Goal: Task Accomplishment & Management: Use online tool/utility

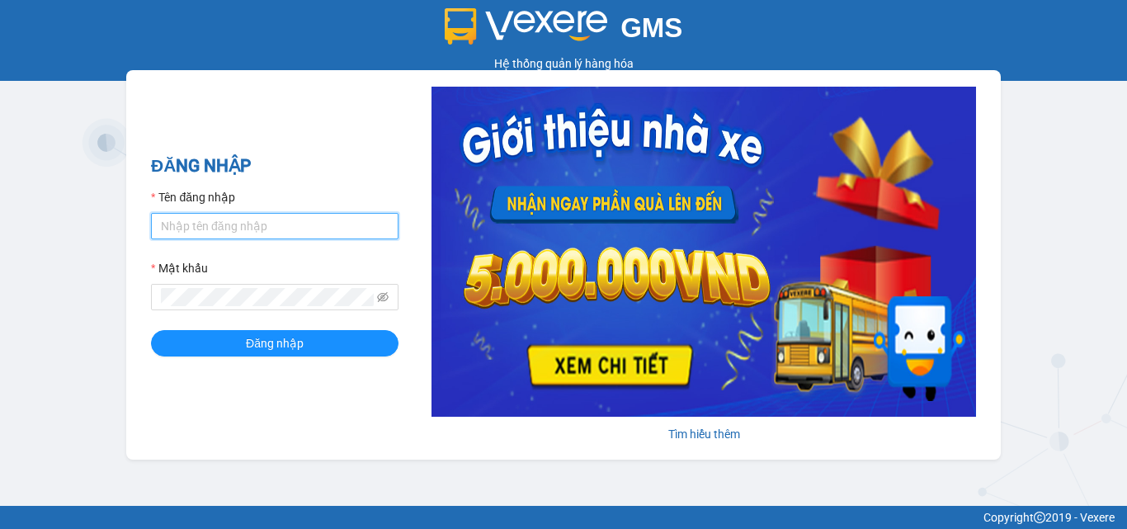
click at [223, 227] on input "Tên đăng nhập" at bounding box center [274, 226] width 247 height 26
type input "thoa.phuongnam"
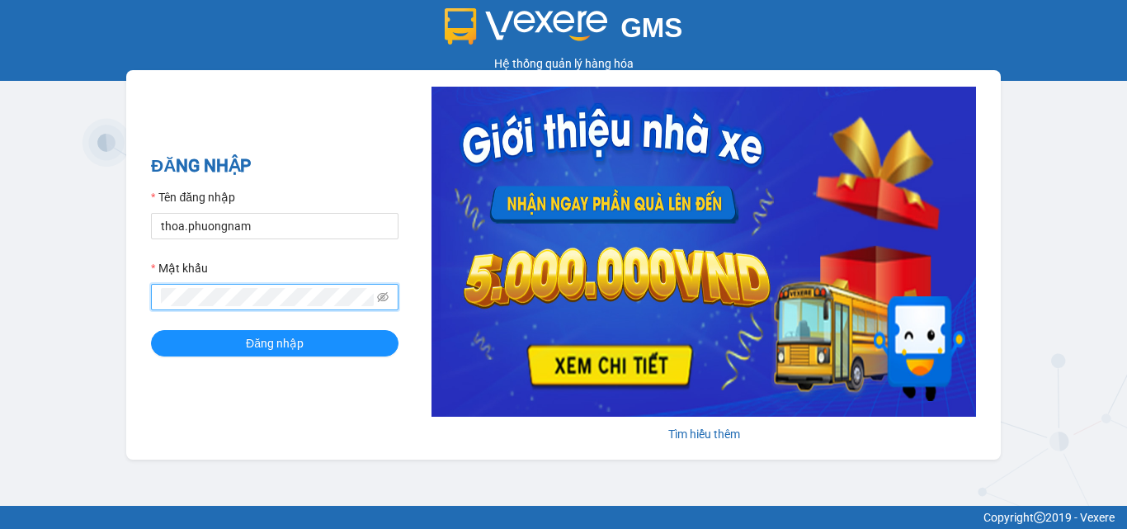
click at [151, 330] on button "Đăng nhập" at bounding box center [274, 343] width 247 height 26
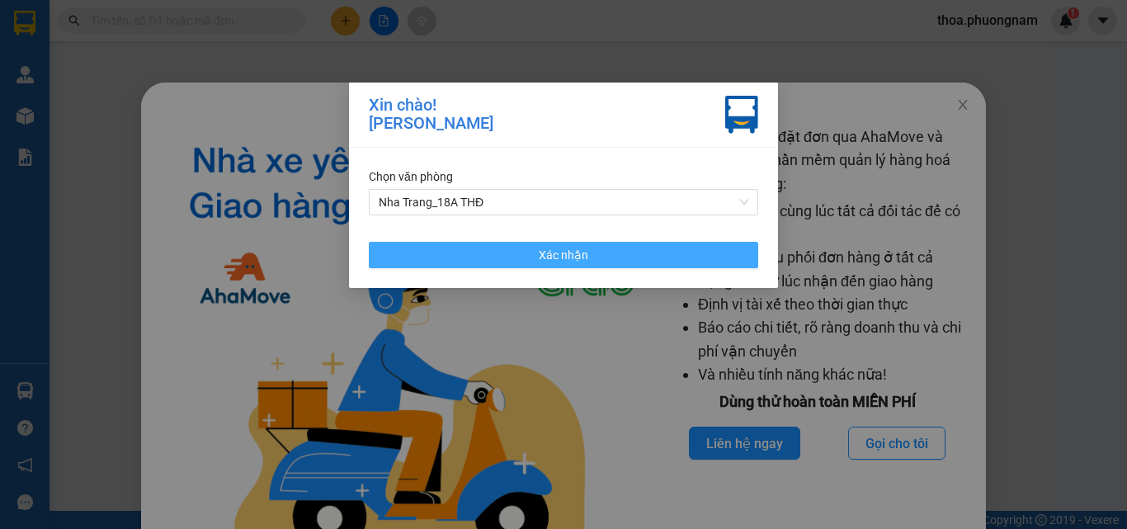
click at [483, 250] on button "Xác nhận" at bounding box center [563, 255] width 389 height 26
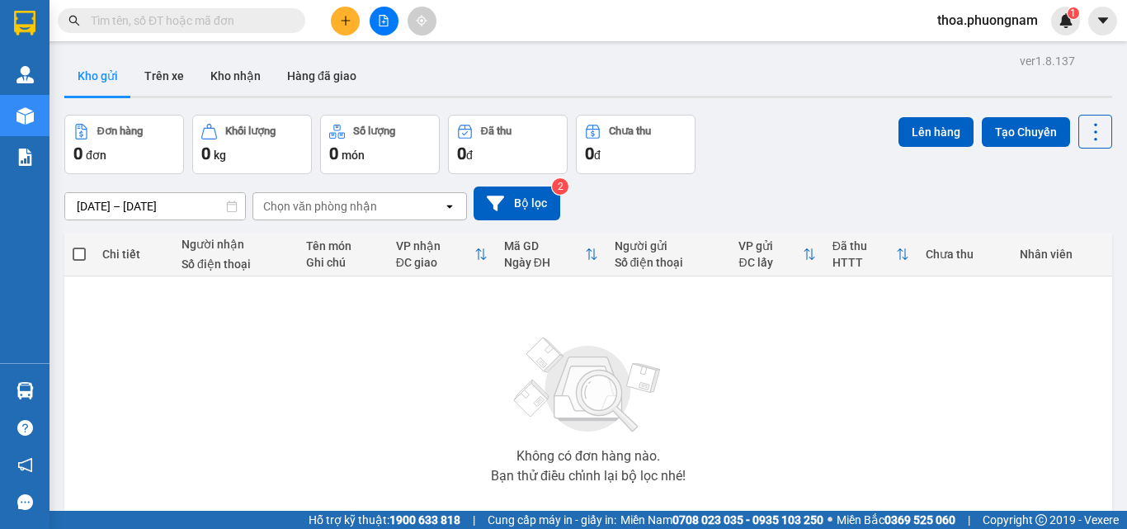
click at [242, 17] on input "text" at bounding box center [188, 21] width 195 height 18
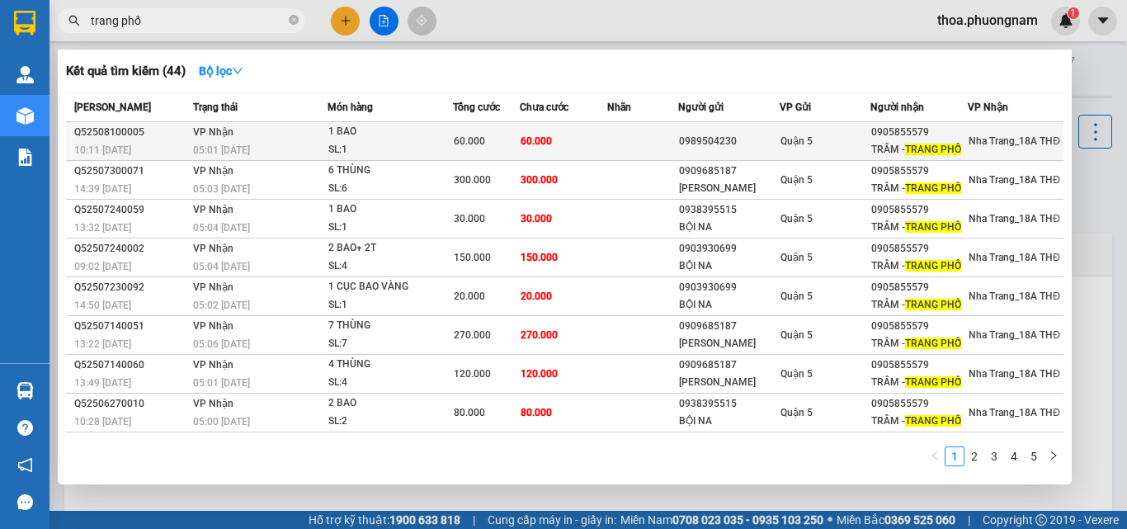
type input "trang phố"
click at [395, 144] on div "SL: 1" at bounding box center [390, 150] width 124 height 18
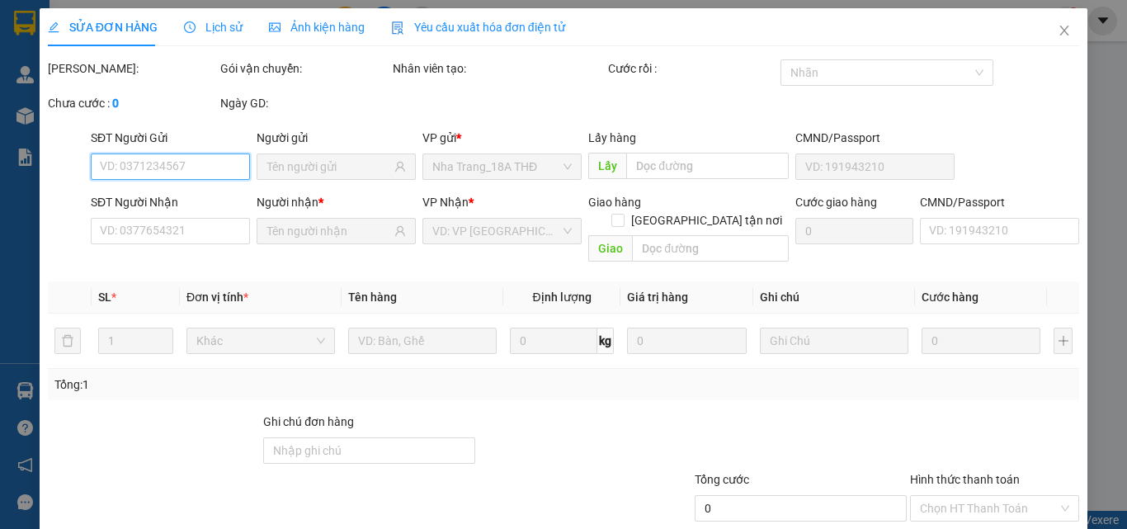
scroll to position [85, 0]
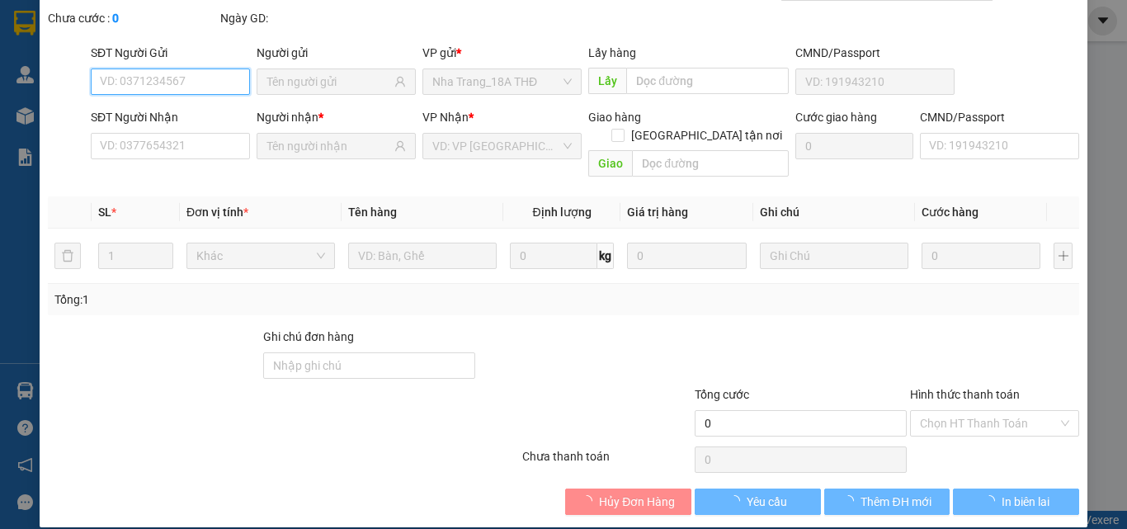
type input "0989504230"
type input "0905855579"
type input "TRÂM - TRANG PHỐ"
type input "60.000"
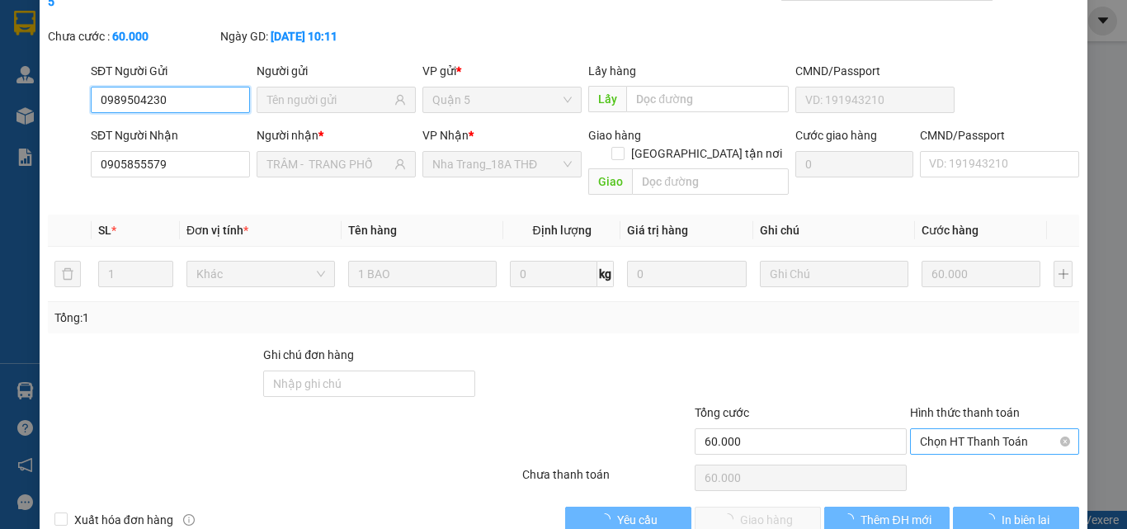
click at [920, 429] on span "Chọn HT Thanh Toán" at bounding box center [994, 441] width 149 height 25
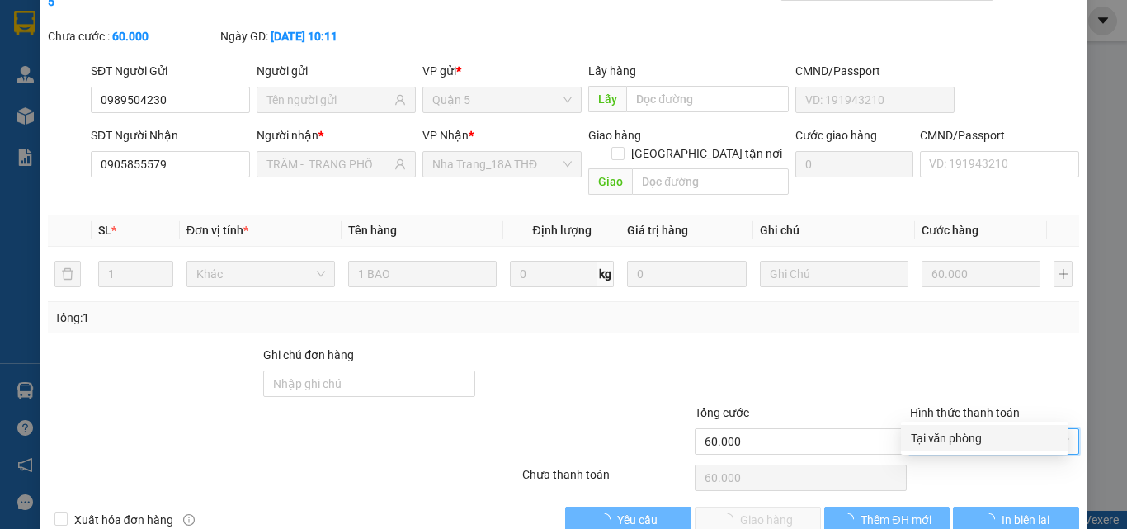
click at [932, 431] on div "Tại văn phòng" at bounding box center [985, 438] width 148 height 18
type input "0"
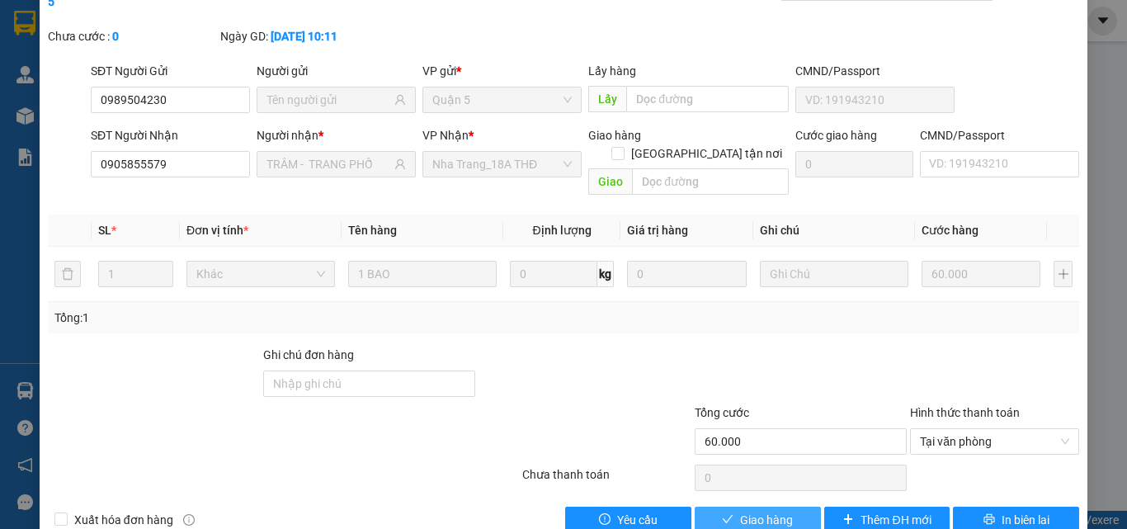
click at [726, 506] on button "Giao hàng" at bounding box center [757, 519] width 126 height 26
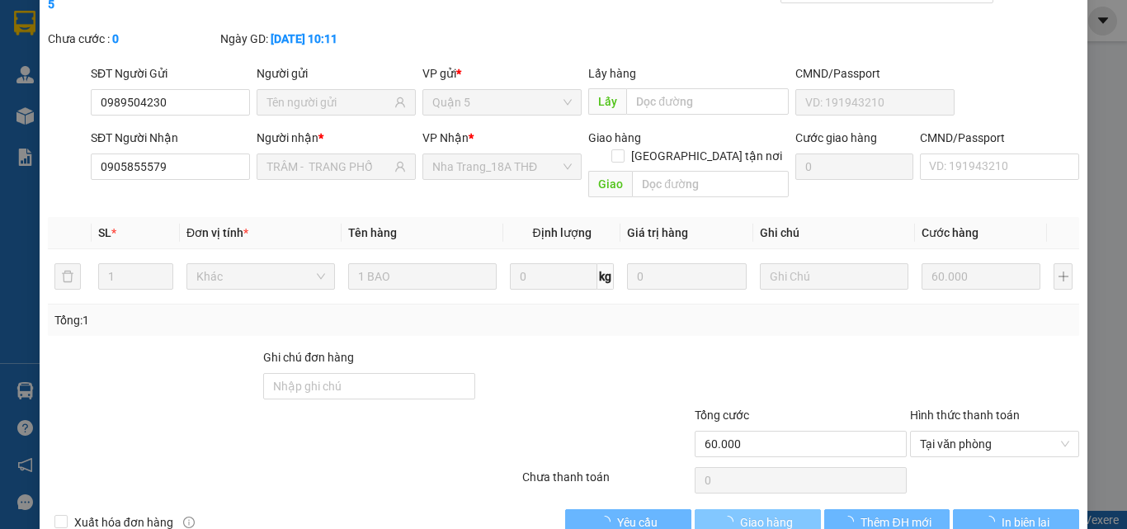
scroll to position [0, 0]
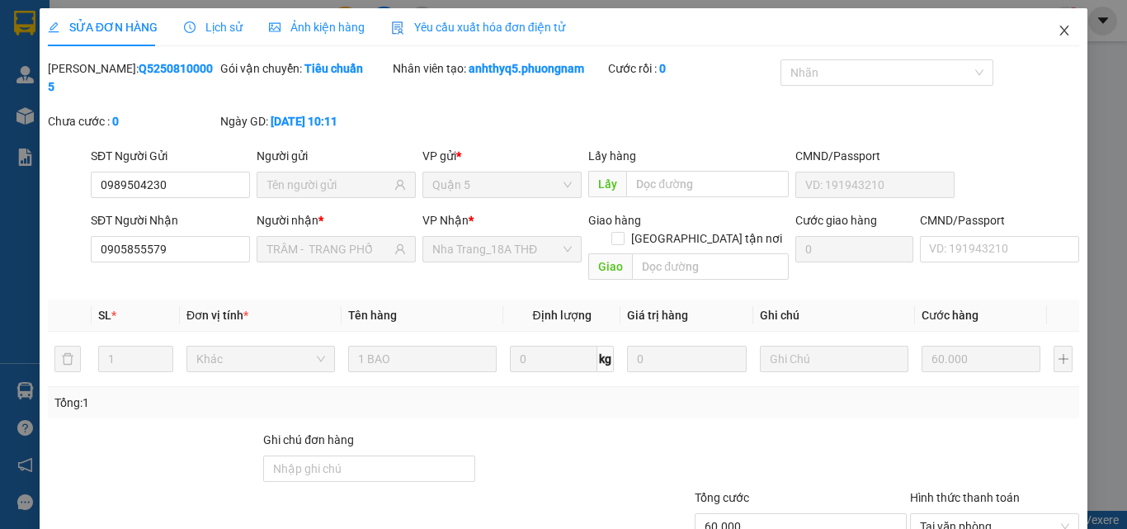
click at [1057, 35] on icon "close" at bounding box center [1063, 30] width 13 height 13
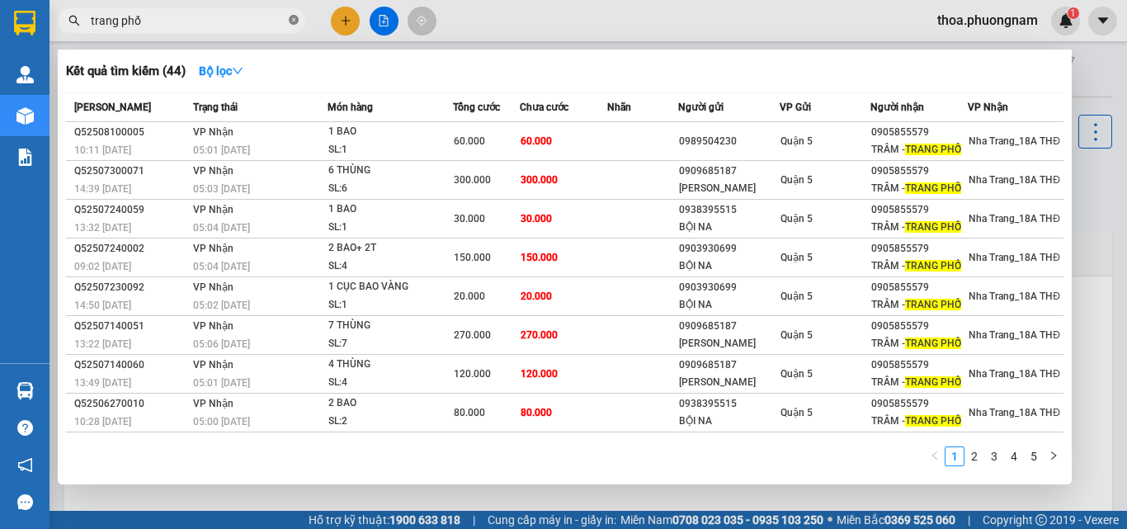
click at [290, 19] on icon "close-circle" at bounding box center [294, 20] width 10 height 10
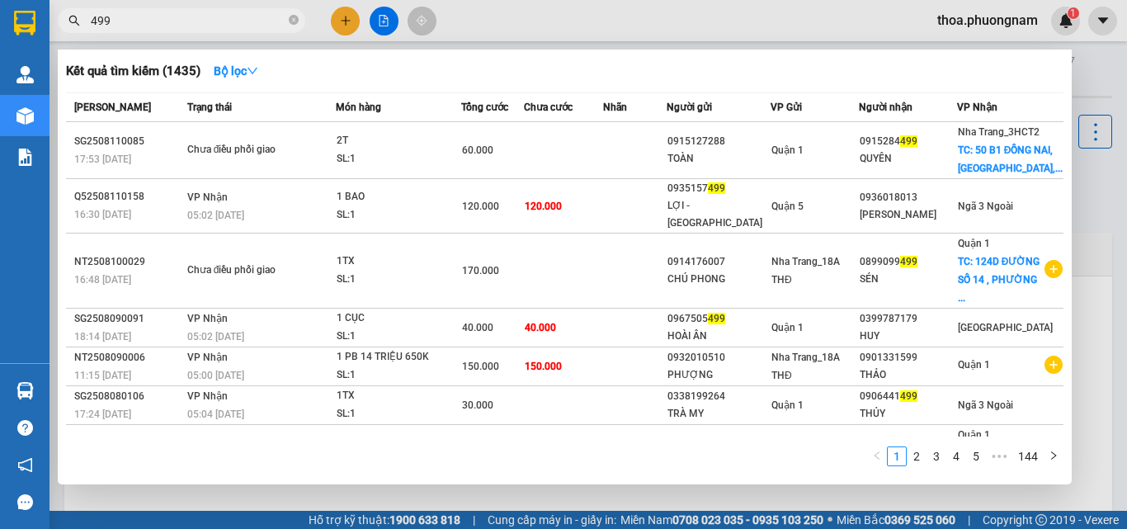
type input "499"
click at [343, 24] on div at bounding box center [563, 264] width 1127 height 529
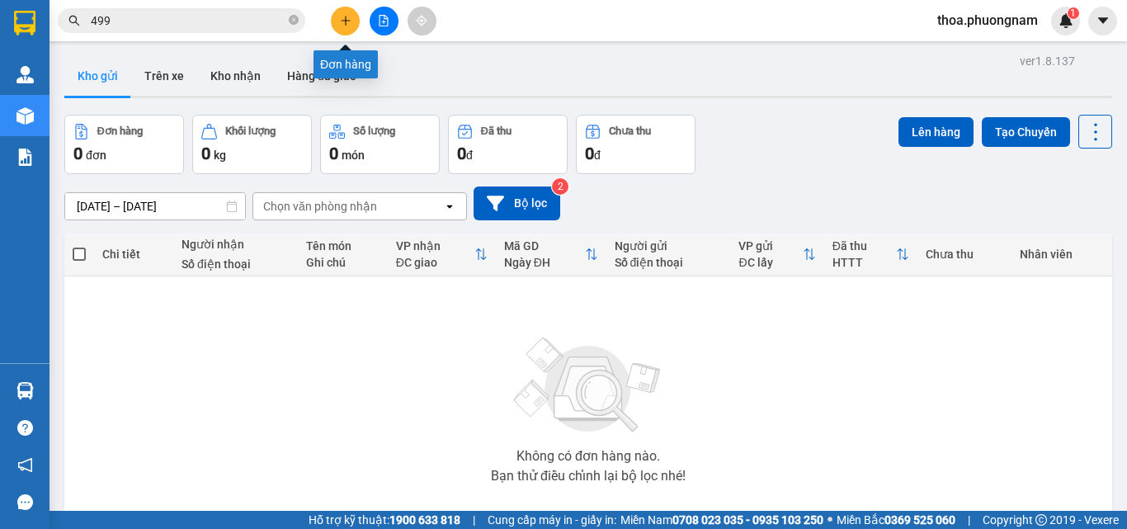
click at [343, 24] on icon "plus" at bounding box center [346, 21] width 12 height 12
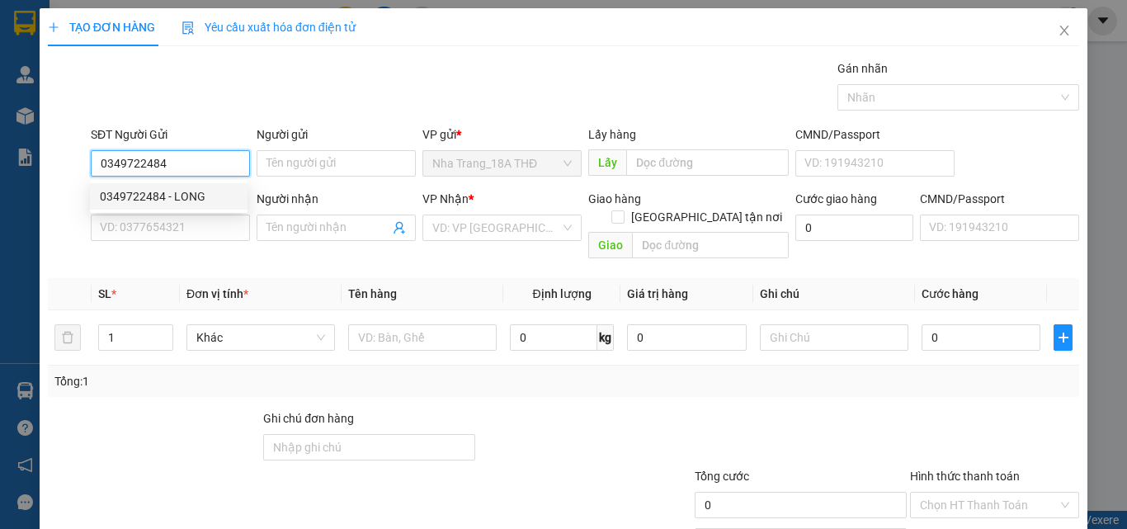
type input "0349722484"
click at [151, 178] on div "SĐT Người Gửi 0349722484" at bounding box center [170, 154] width 159 height 58
click at [125, 186] on form "SĐT Người Gửi 0349722484 Người gửi Tên người gửi VP gửi * Nha Trang_18A THĐ Lấy…" at bounding box center [563, 195] width 1031 height 140
click at [205, 172] on input "0349722484" at bounding box center [170, 163] width 159 height 26
click at [200, 197] on div "0349722484 - LONG" at bounding box center [169, 196] width 138 height 18
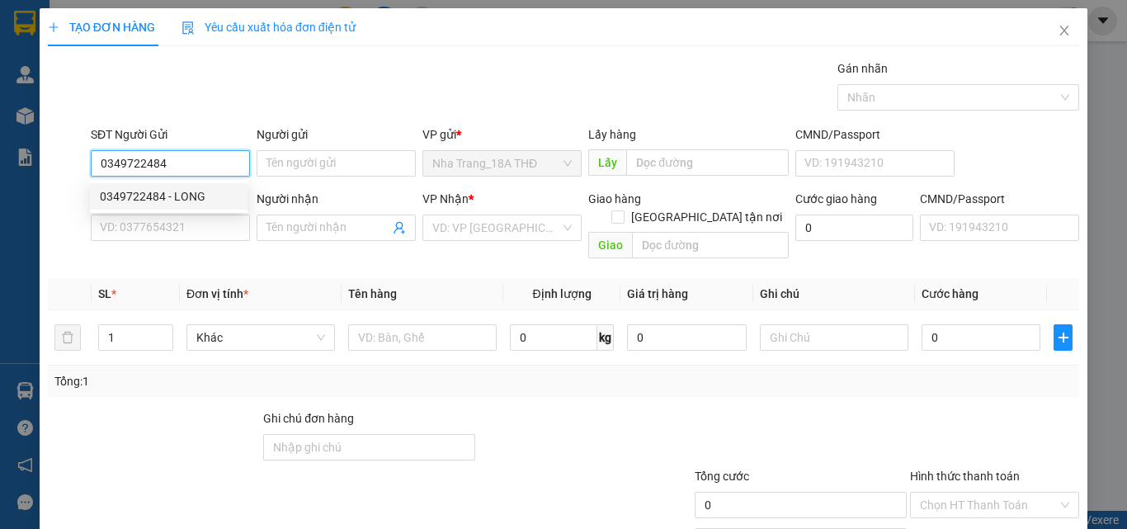
type input "LONG"
type input "0335459652"
type input "DIỄM"
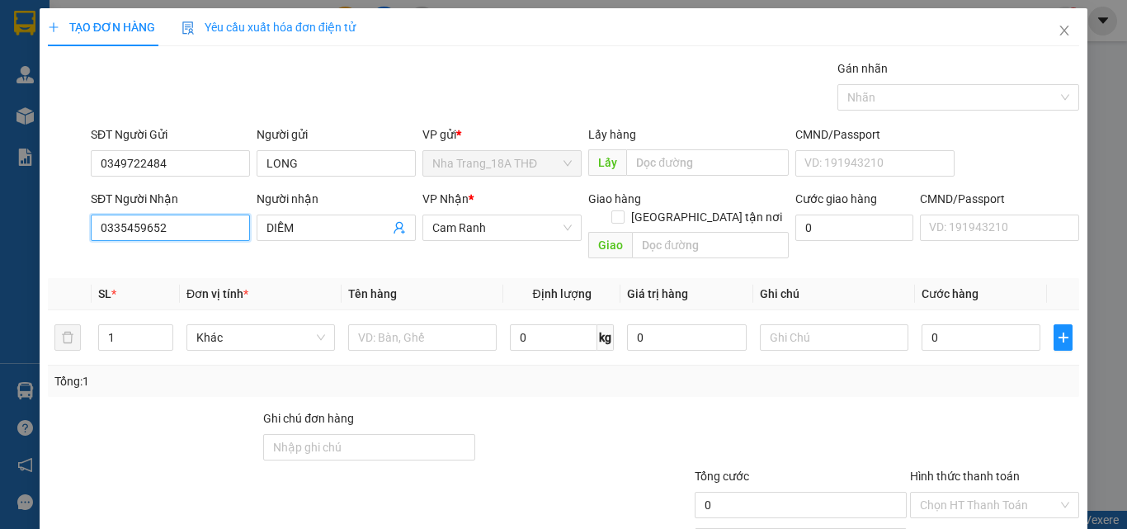
drag, startPoint x: 189, startPoint y: 226, endPoint x: 0, endPoint y: 321, distance: 211.3
click at [0, 321] on div "TẠO ĐƠN HÀNG Yêu cầu xuất hóa đơn điện tử Transit Pickup Surcharge Ids Transit …" at bounding box center [563, 264] width 1127 height 529
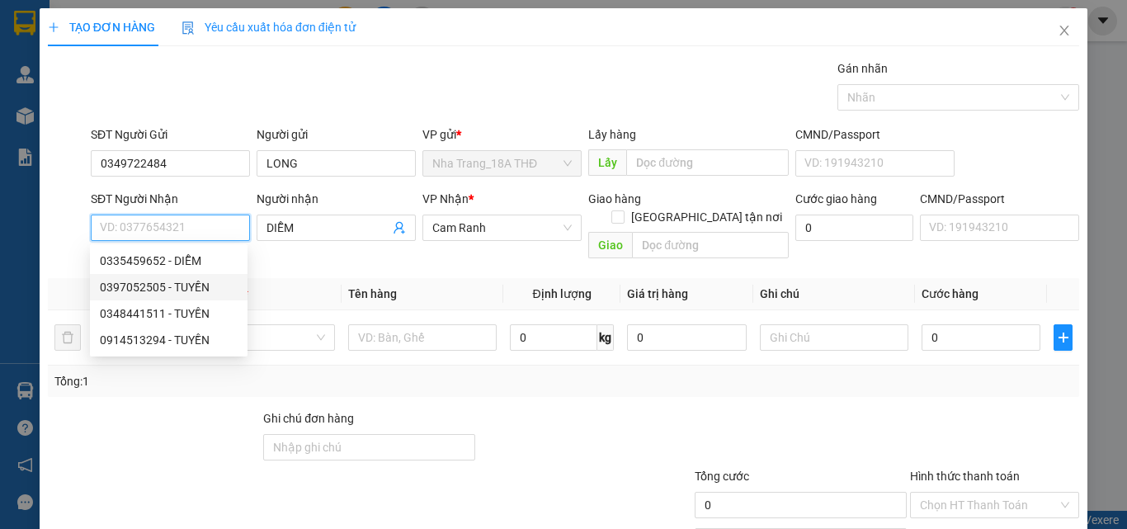
click at [144, 282] on div "0397052505 - TUYỀN" at bounding box center [169, 287] width 138 height 18
type input "0397052505"
type input "TUYỀN"
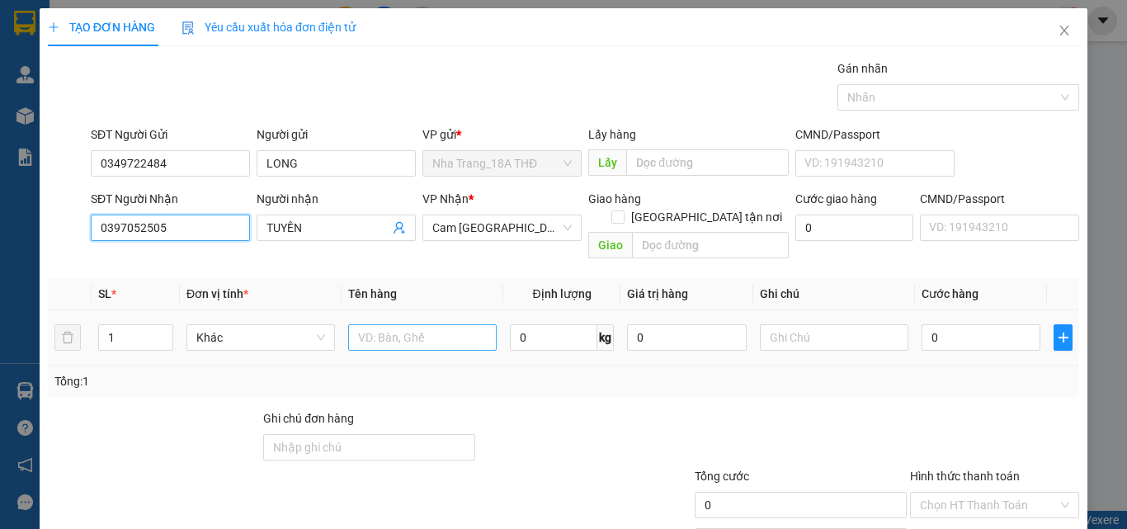
type input "0397052505"
click at [463, 324] on input "text" at bounding box center [422, 337] width 148 height 26
type input "1 GÓI XÁM"
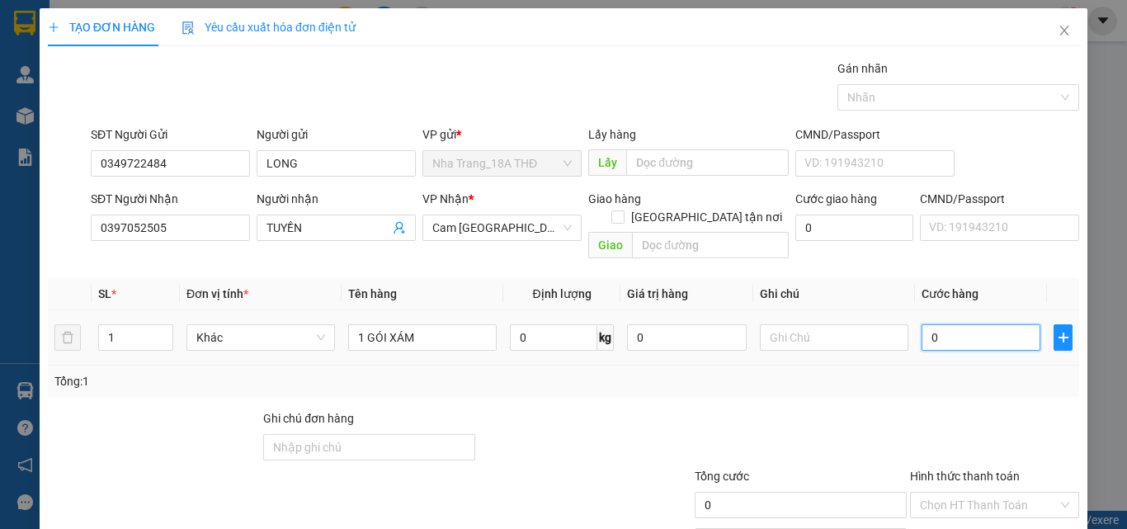
click at [972, 324] on input "0" at bounding box center [980, 337] width 119 height 26
type input "2"
type input "20"
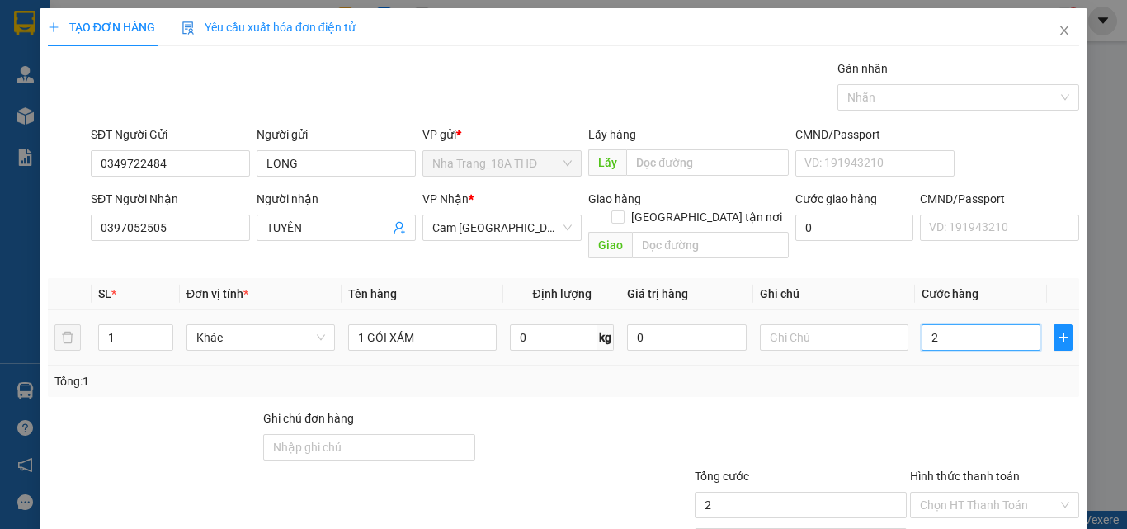
type input "20"
type input "20.000"
click at [966, 467] on div "Hình thức thanh toán" at bounding box center [994, 479] width 169 height 25
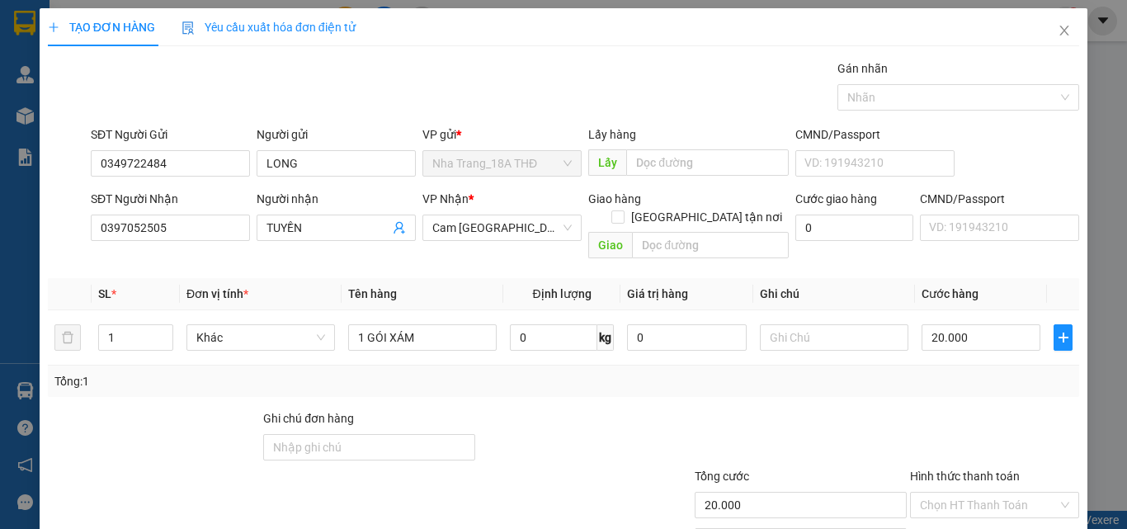
scroll to position [82, 0]
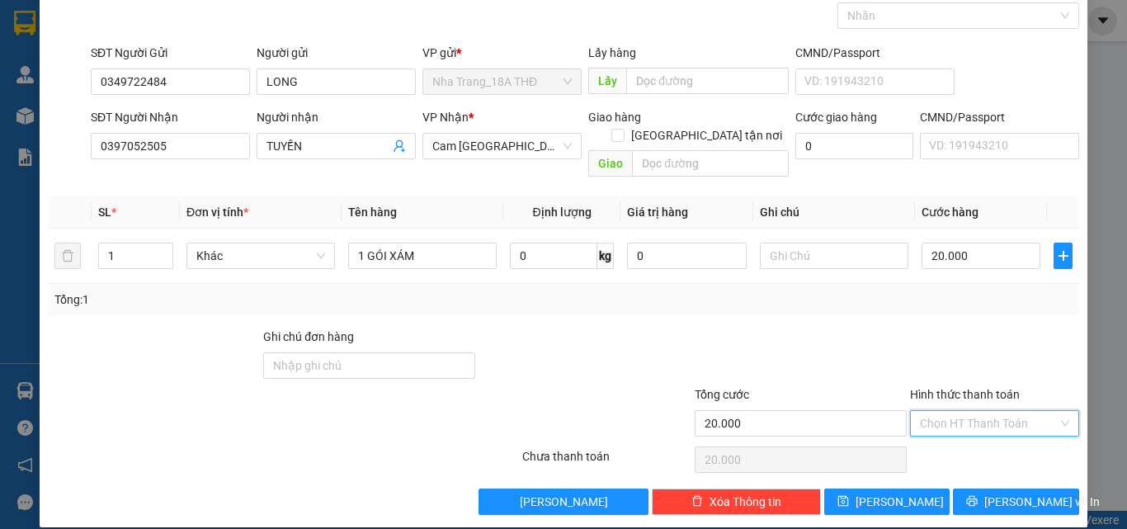
click at [934, 411] on input "Hình thức thanh toán" at bounding box center [989, 423] width 138 height 25
click at [933, 439] on div "Tại văn phòng" at bounding box center [985, 438] width 148 height 18
type input "0"
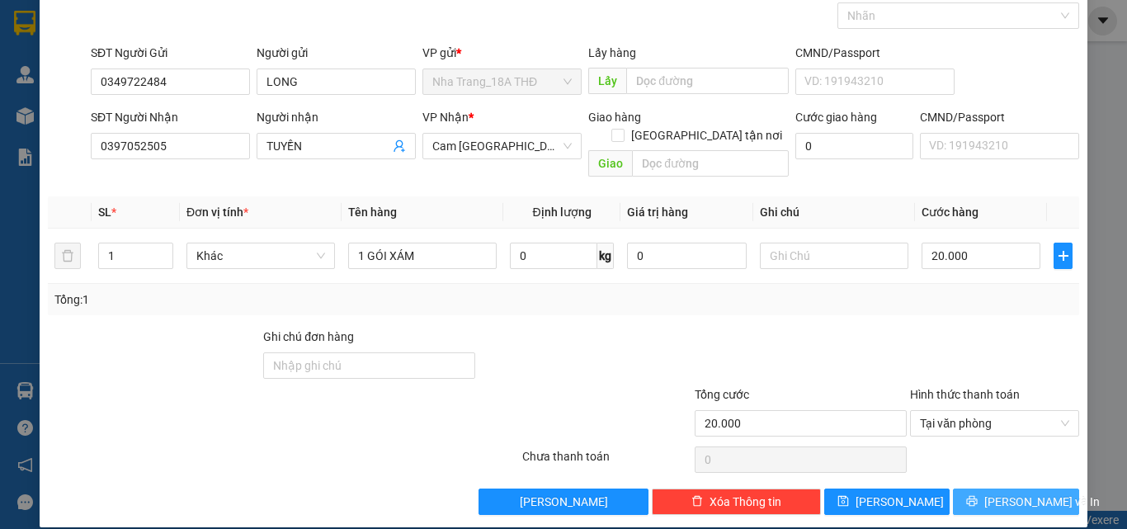
click at [993, 492] on span "Lưu và In" at bounding box center [1041, 501] width 115 height 18
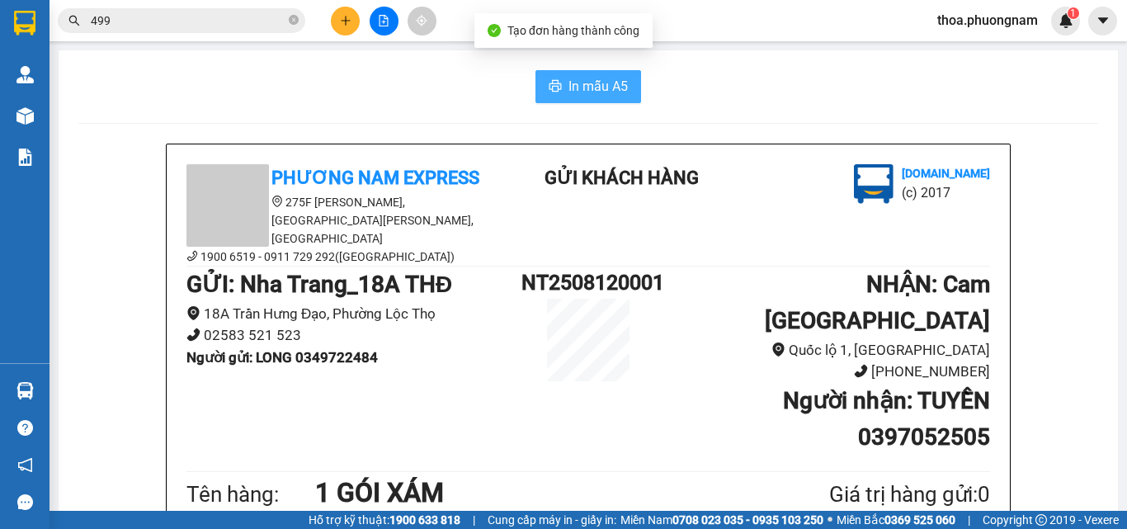
click at [581, 89] on span "In mẫu A5" at bounding box center [597, 86] width 59 height 21
